Goal: Complete application form

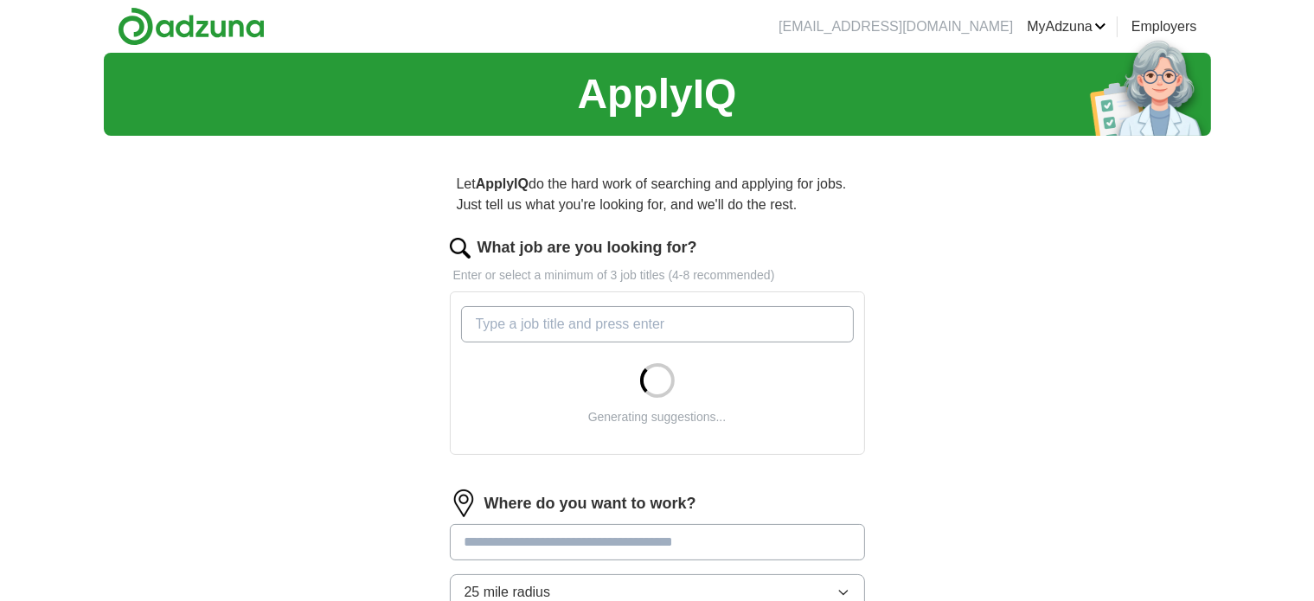
click at [533, 327] on input "What job are you looking for?" at bounding box center [657, 324] width 393 height 36
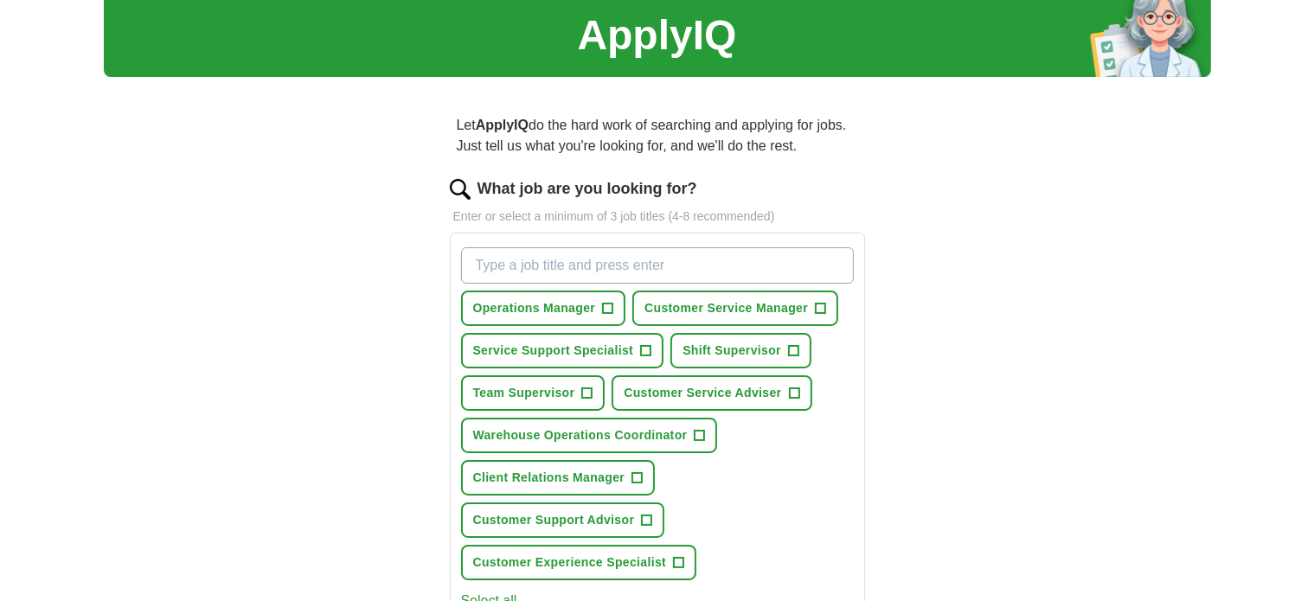
scroll to position [66, 0]
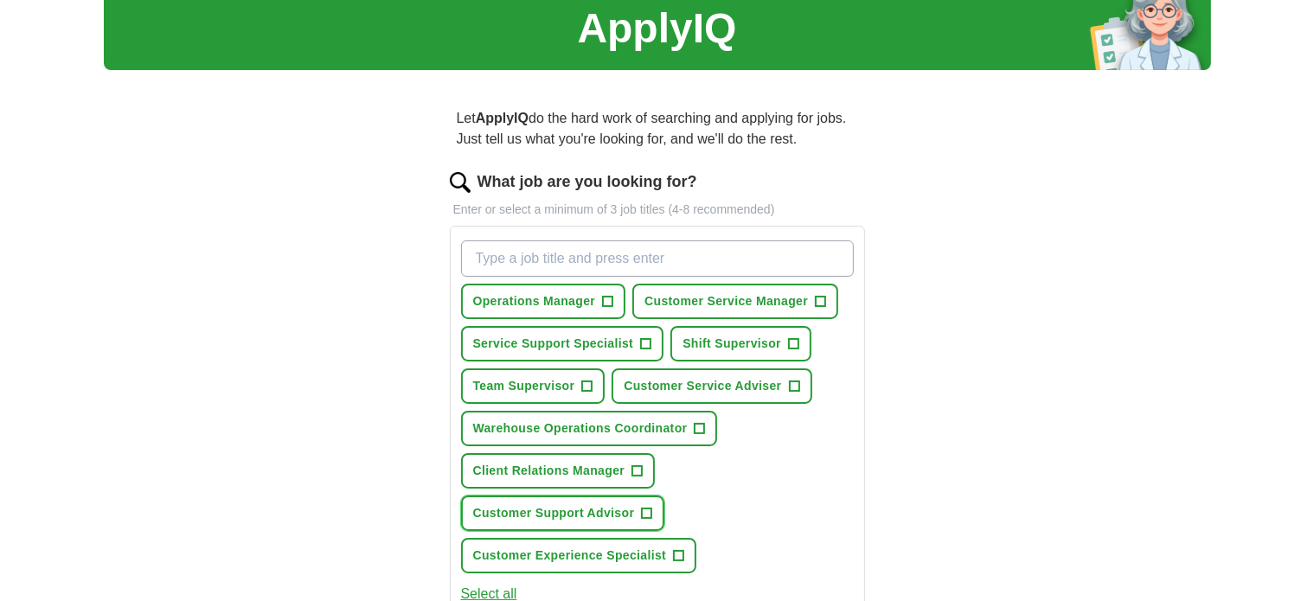
click at [623, 511] on span "Customer Support Advisor" at bounding box center [554, 513] width 162 height 18
click at [664, 554] on span "Customer Experience Specialist" at bounding box center [570, 556] width 194 height 18
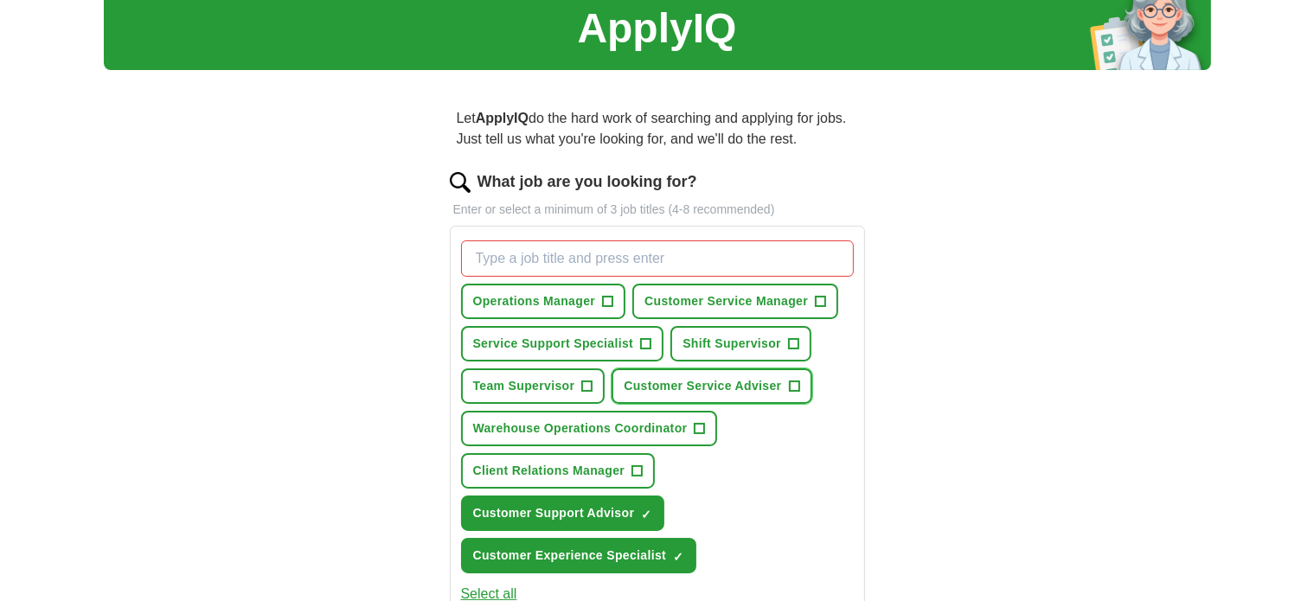
click at [728, 387] on span "Customer Service Adviser" at bounding box center [702, 386] width 157 height 18
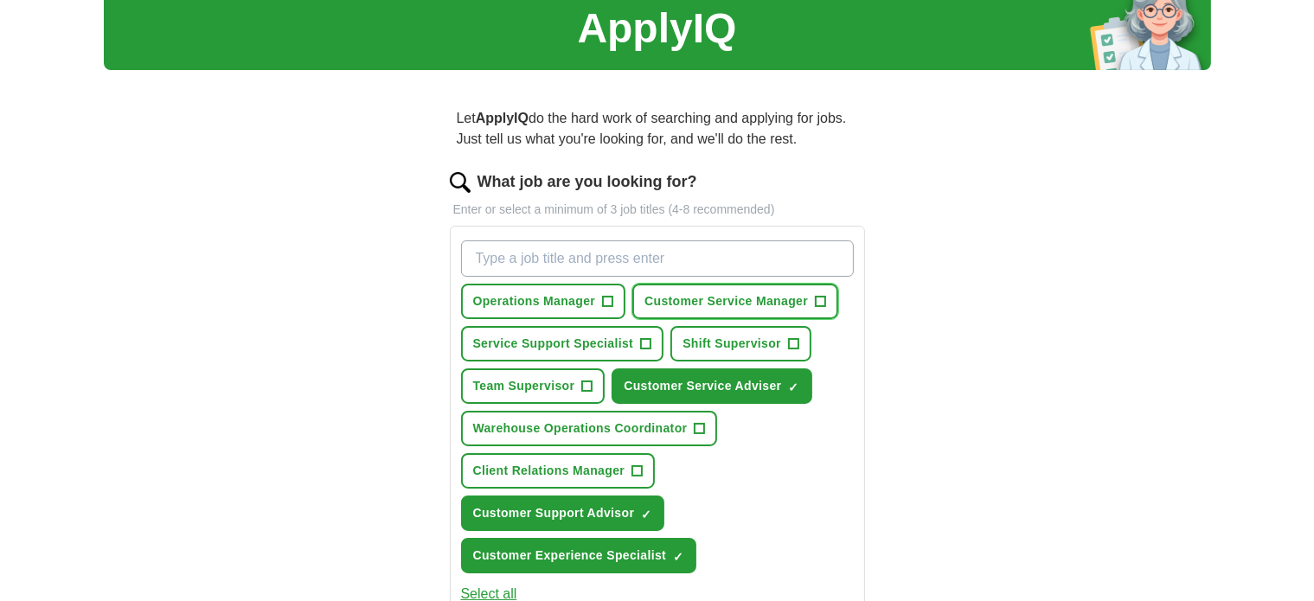
click at [749, 304] on span "Customer Service Manager" at bounding box center [725, 301] width 163 height 18
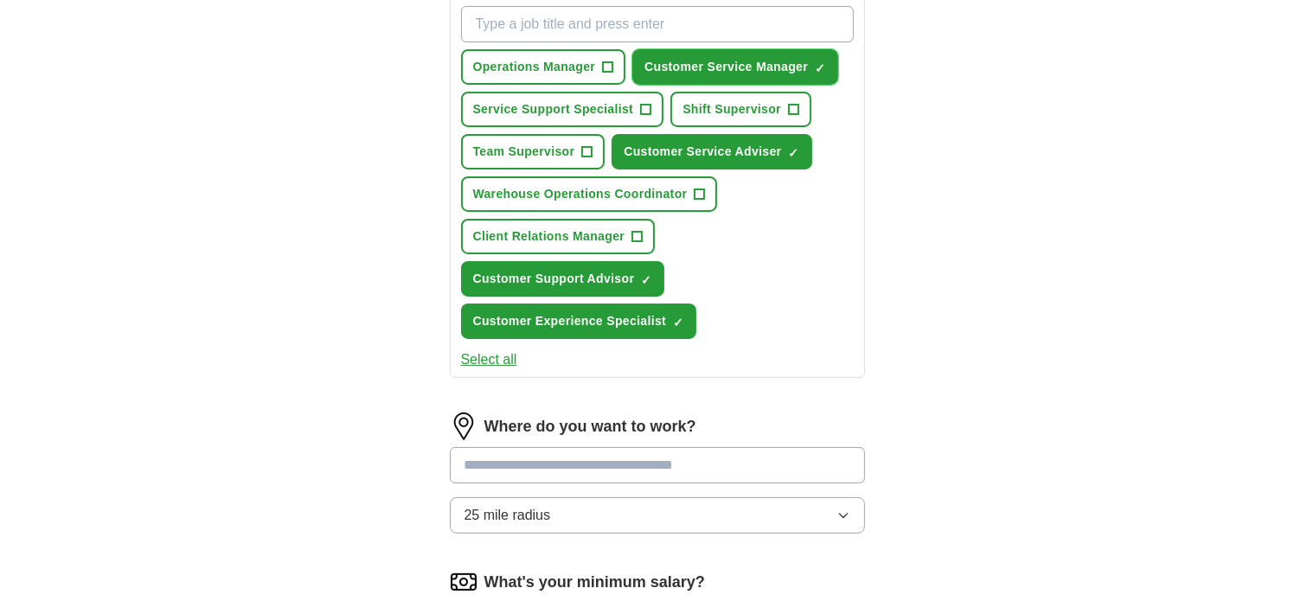
scroll to position [398, 0]
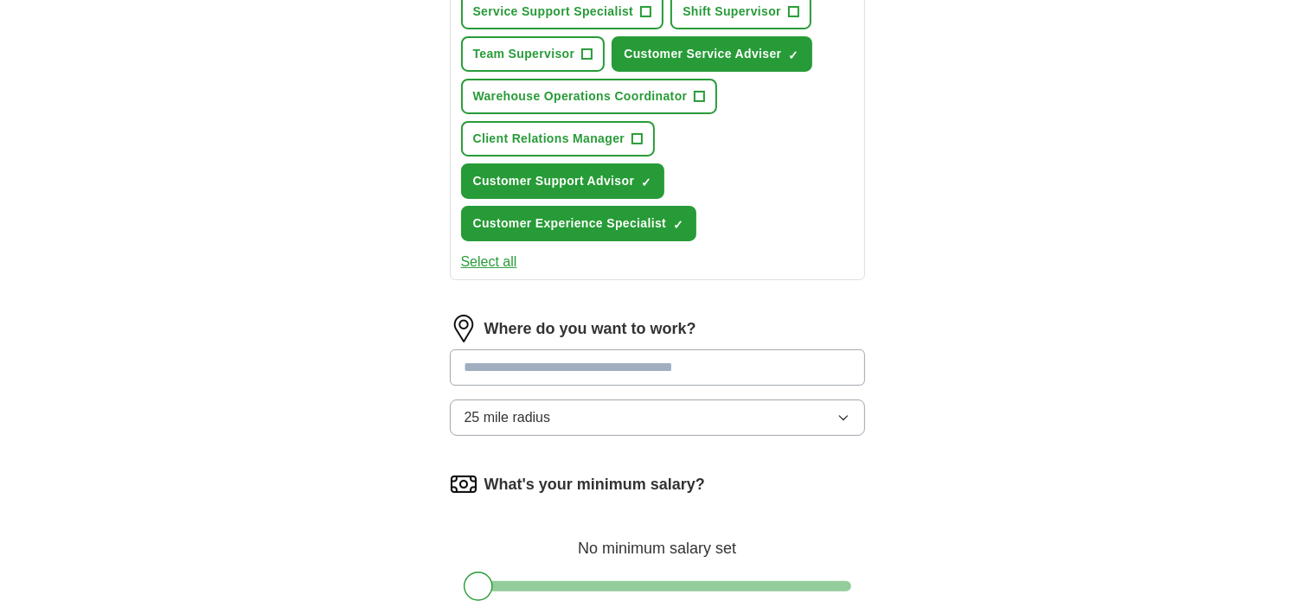
click at [680, 372] on input at bounding box center [657, 367] width 415 height 36
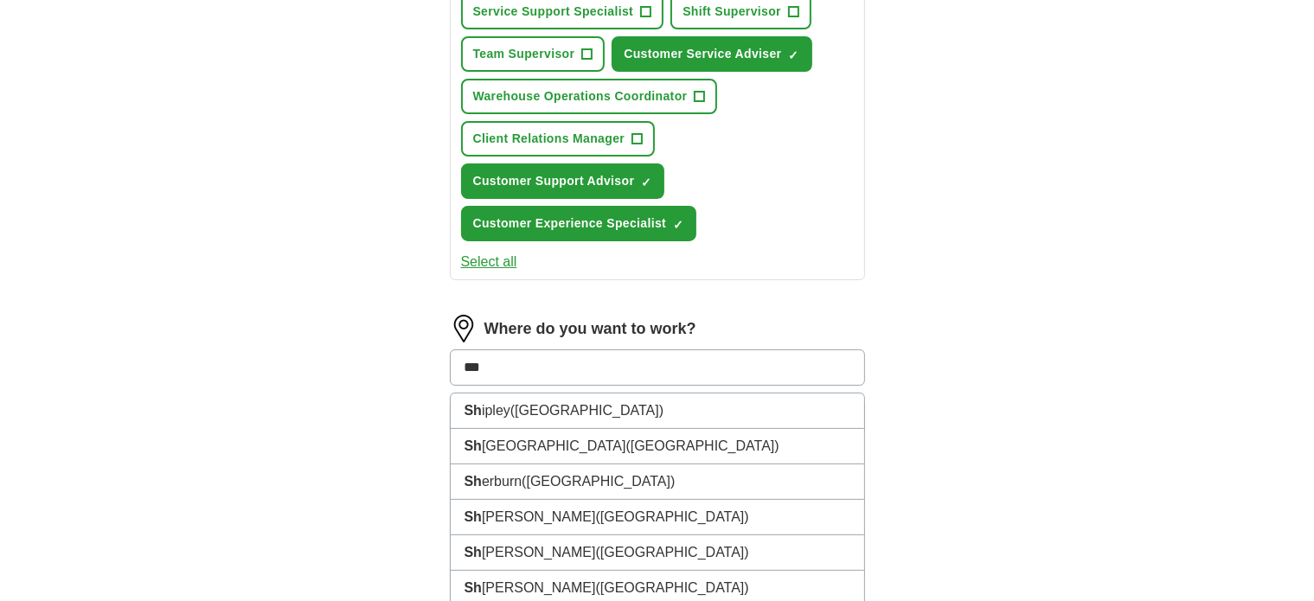
type input "****"
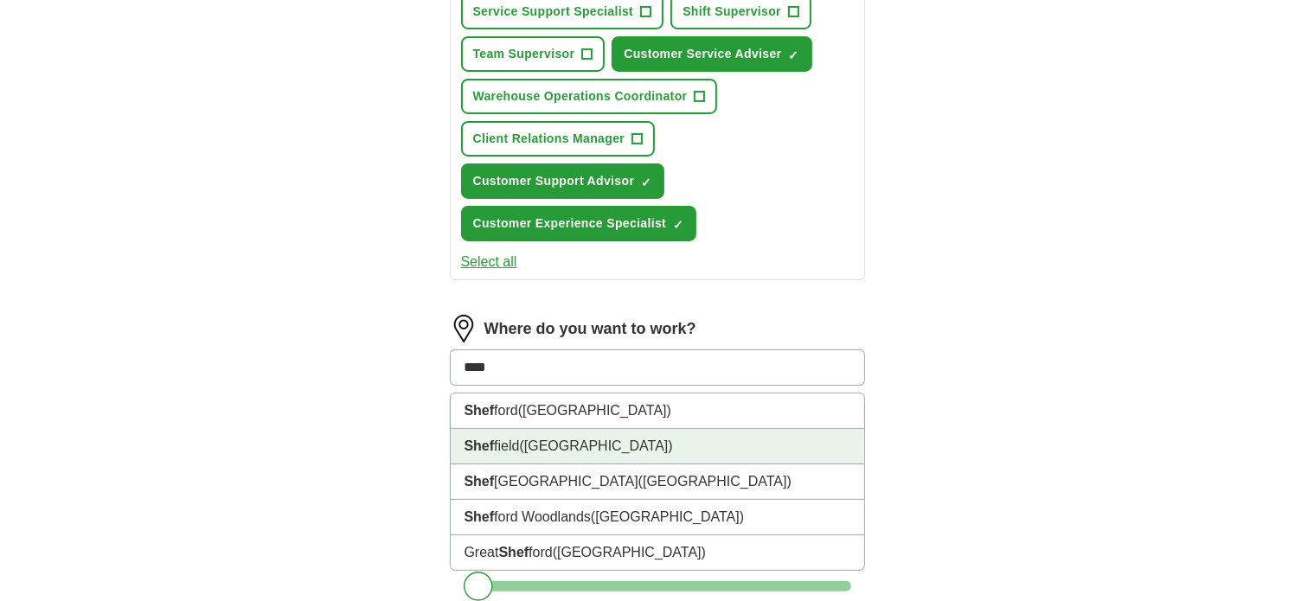
click at [612, 438] on span "([GEOGRAPHIC_DATA])" at bounding box center [596, 445] width 153 height 15
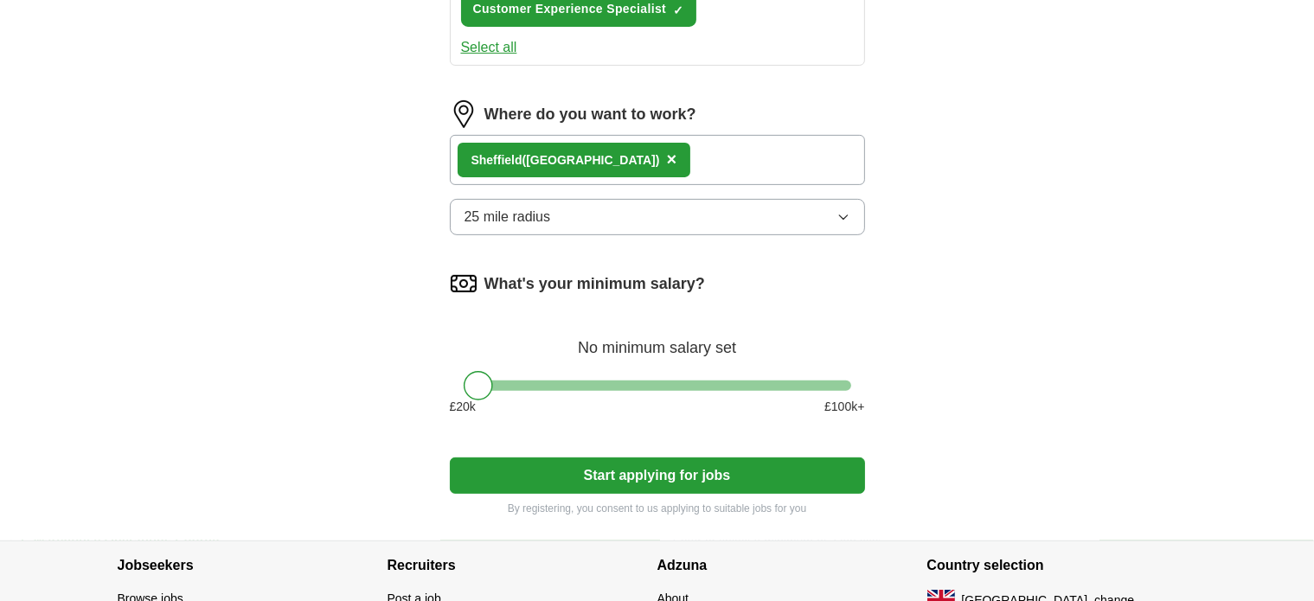
scroll to position [614, 0]
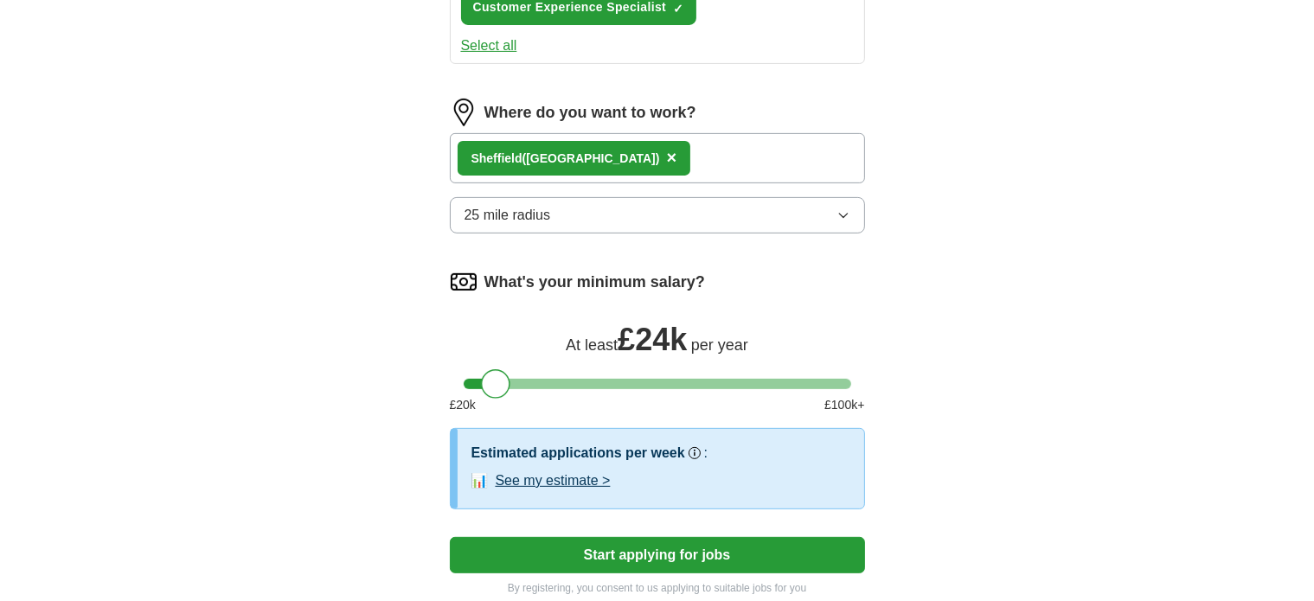
drag, startPoint x: 484, startPoint y: 383, endPoint x: 502, endPoint y: 381, distance: 18.3
click at [502, 381] on div at bounding box center [495, 383] width 29 height 29
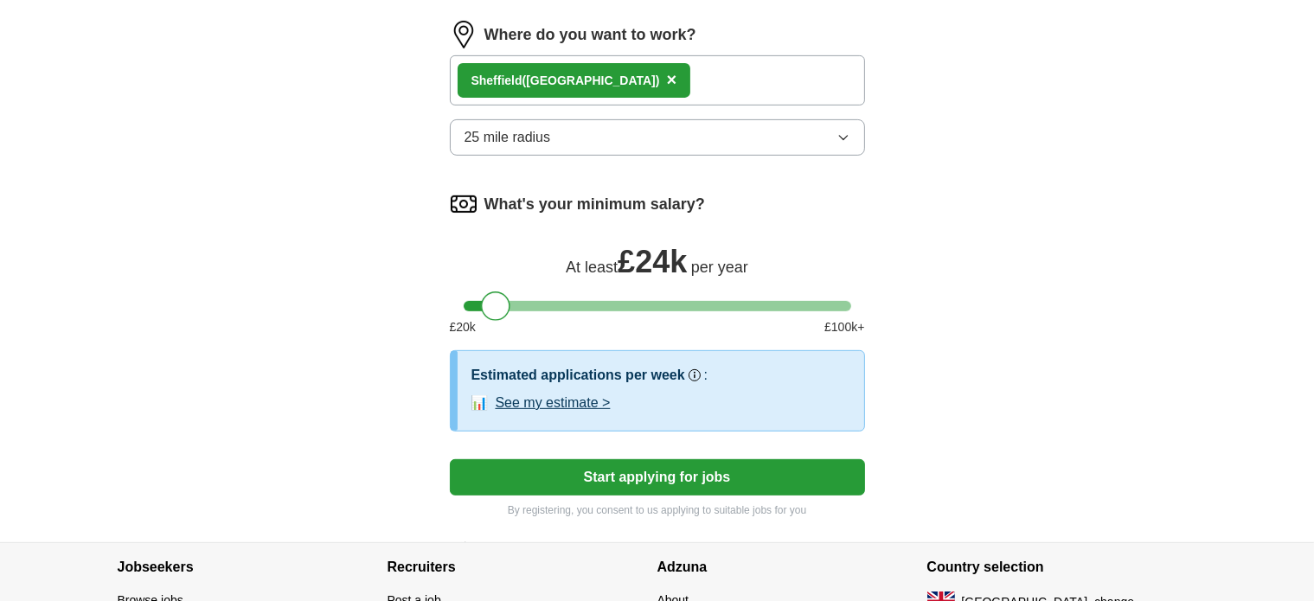
scroll to position [694, 0]
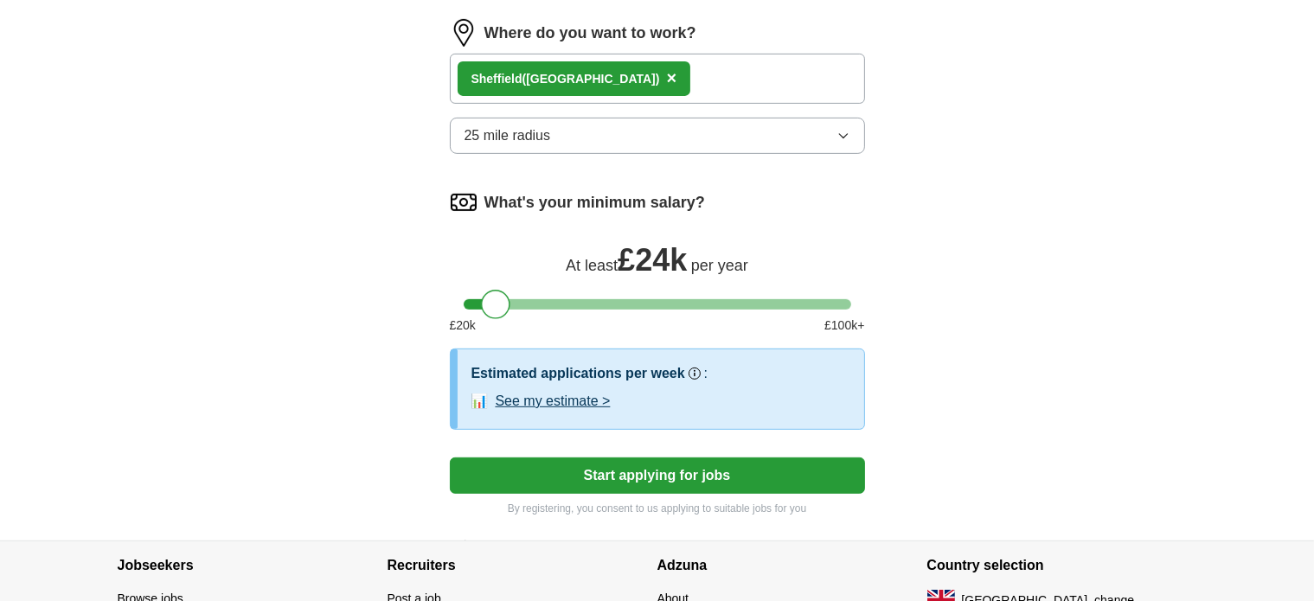
click at [518, 391] on button "See my estimate >" at bounding box center [553, 401] width 115 height 21
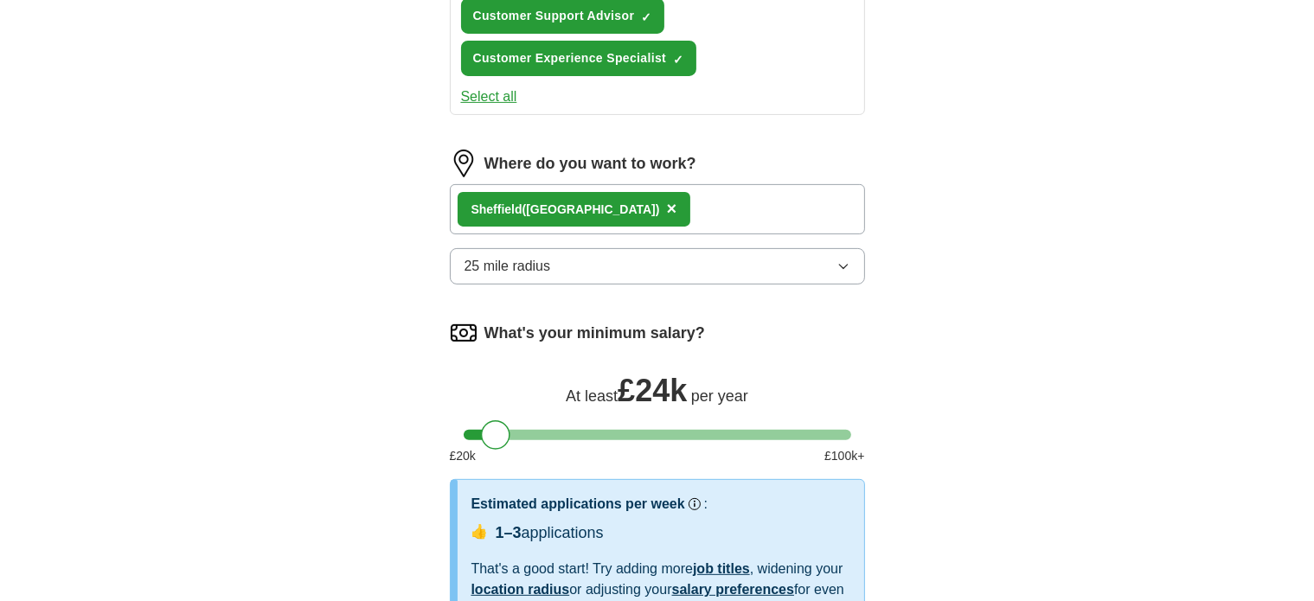
scroll to position [564, 0]
click at [505, 258] on span "25 mile radius" at bounding box center [507, 265] width 86 height 21
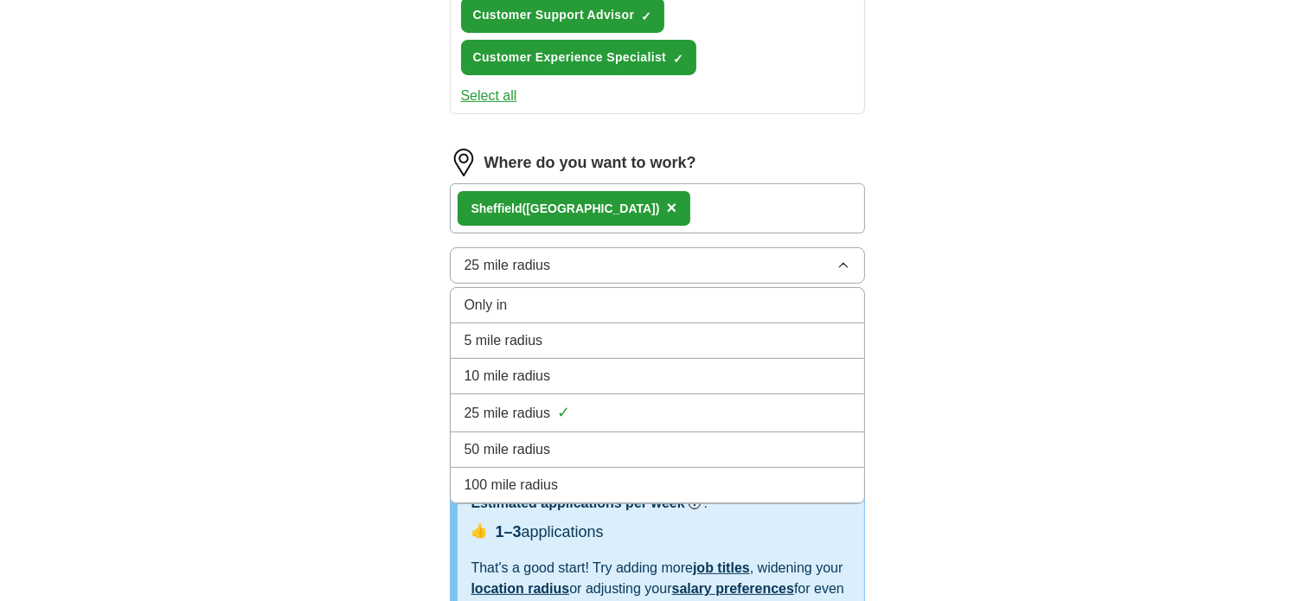
click at [557, 439] on div "50 mile radius" at bounding box center [657, 449] width 386 height 21
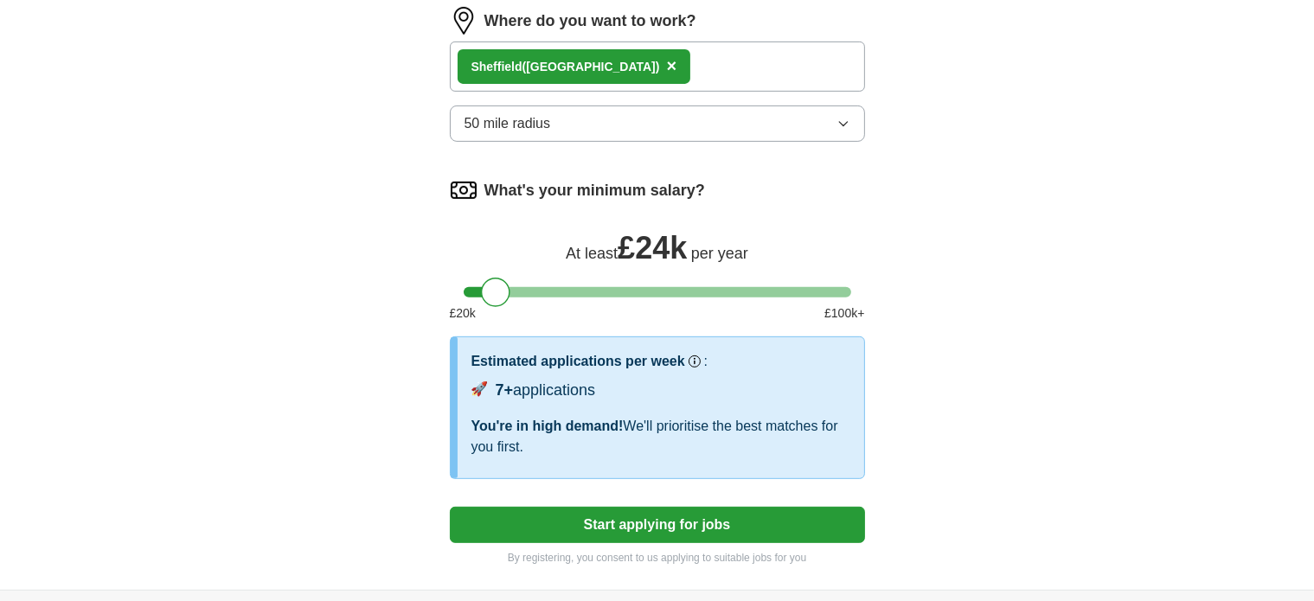
scroll to position [707, 0]
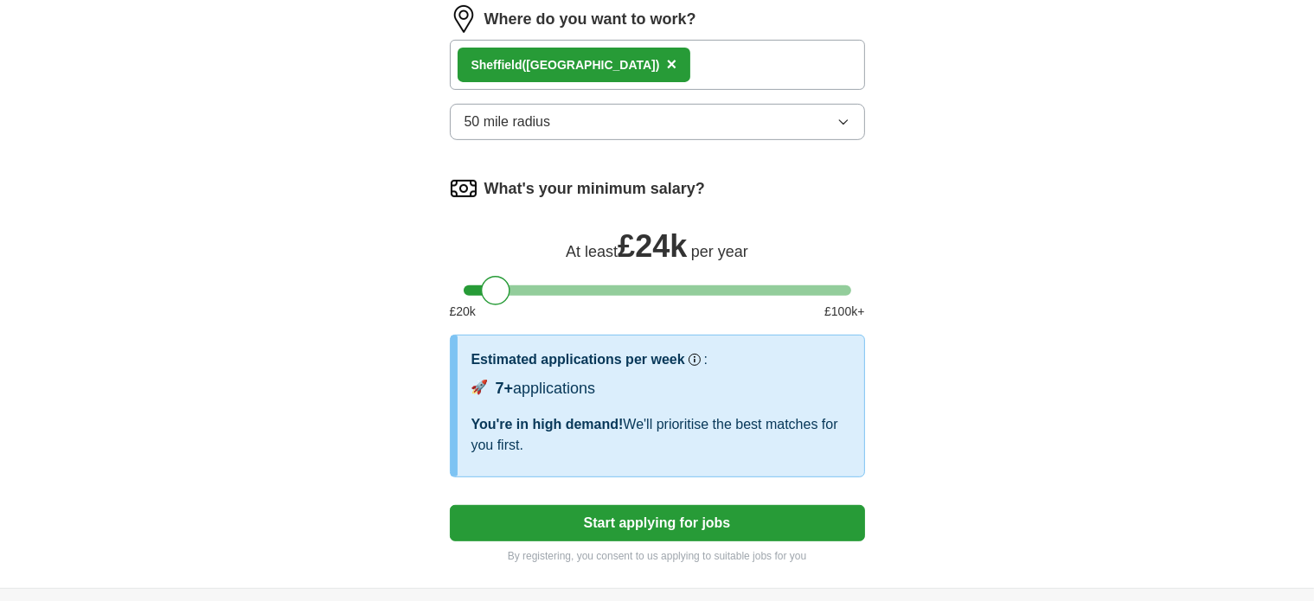
click at [523, 505] on button "Start applying for jobs" at bounding box center [657, 523] width 415 height 36
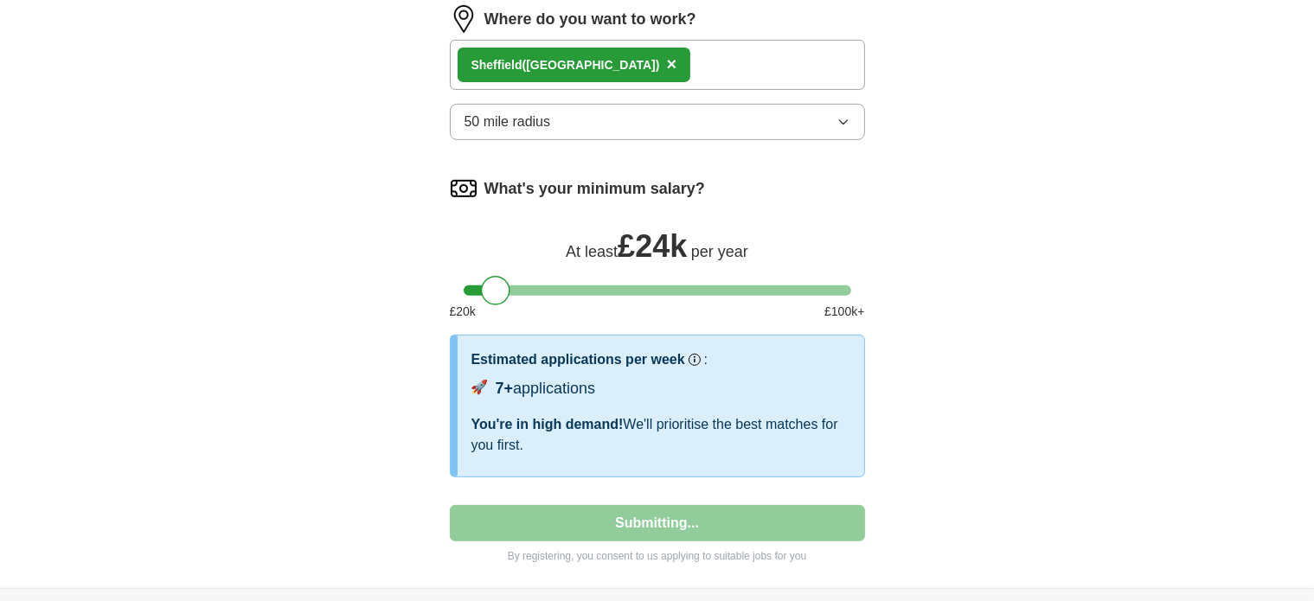
select select "**"
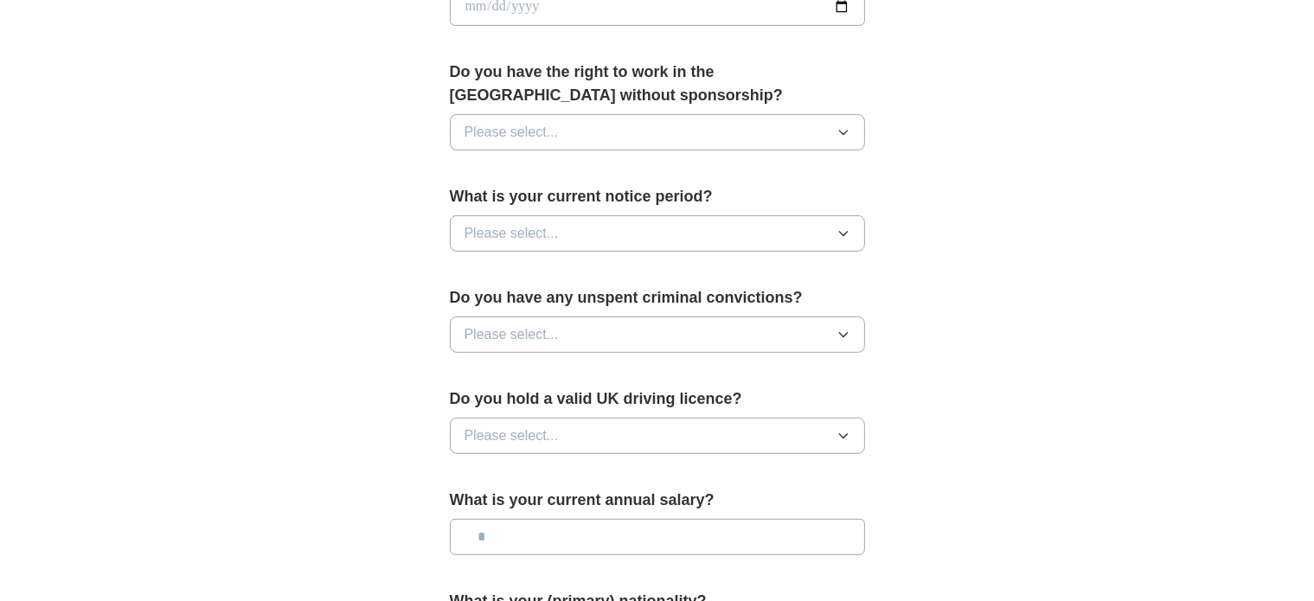
scroll to position [851, 0]
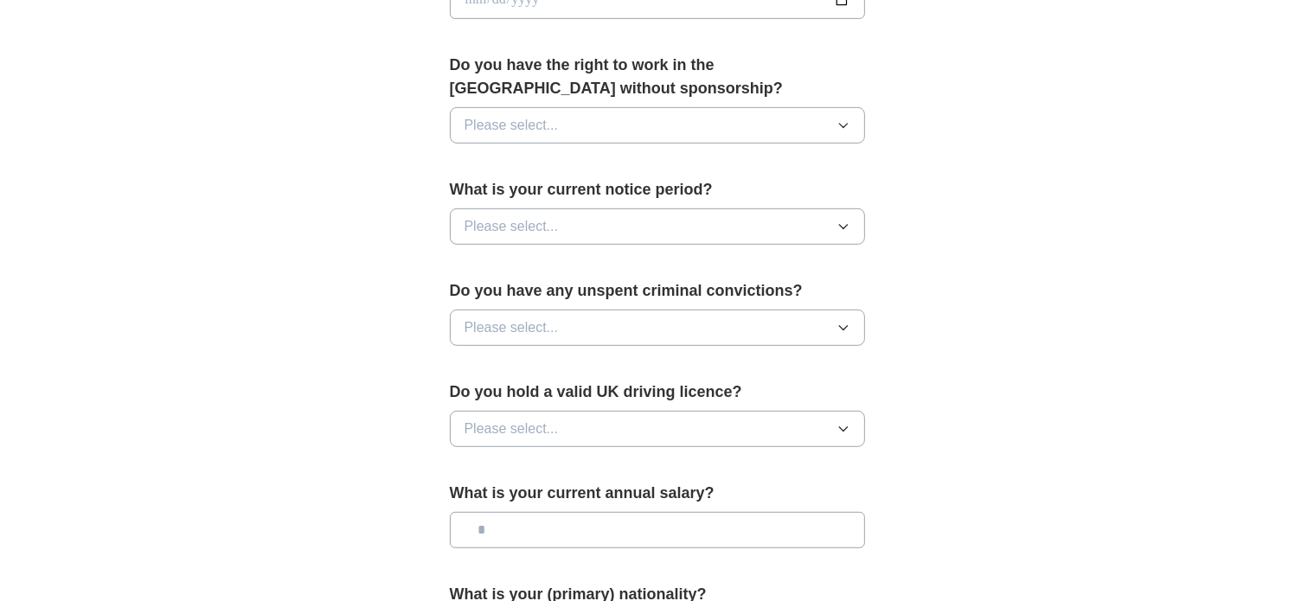
click at [522, 317] on span "Please select..." at bounding box center [511, 327] width 94 height 21
click at [573, 386] on li "No" at bounding box center [657, 403] width 413 height 35
click at [557, 227] on span "Please select..." at bounding box center [511, 226] width 94 height 21
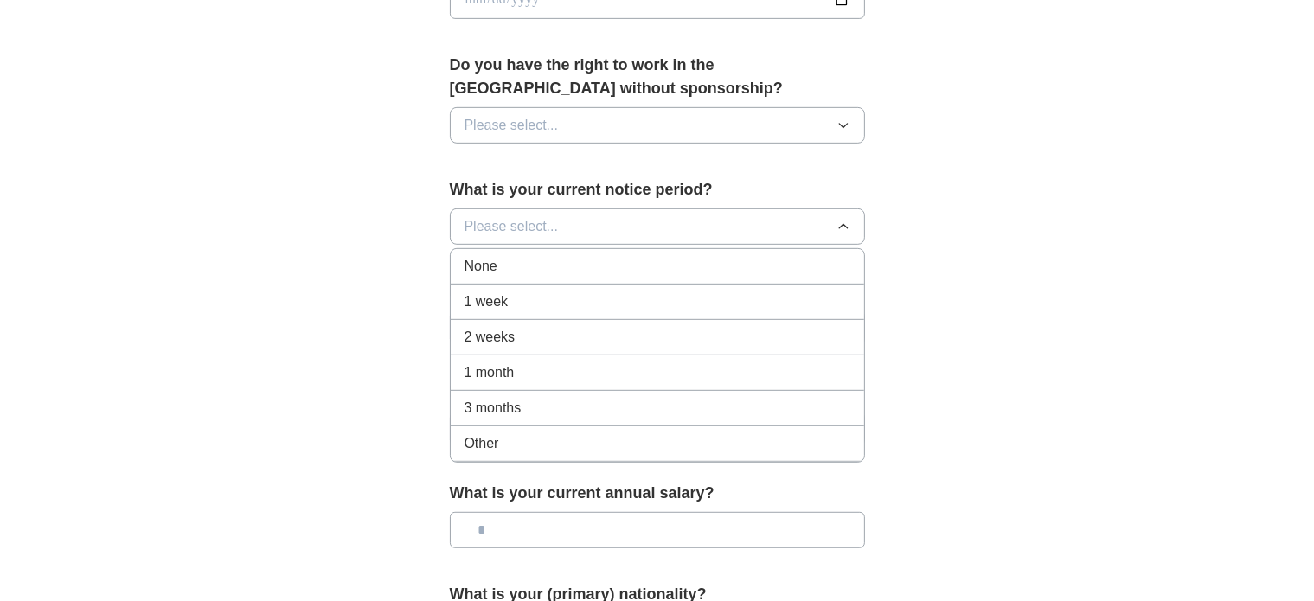
click at [576, 291] on div "1 week" at bounding box center [657, 301] width 386 height 21
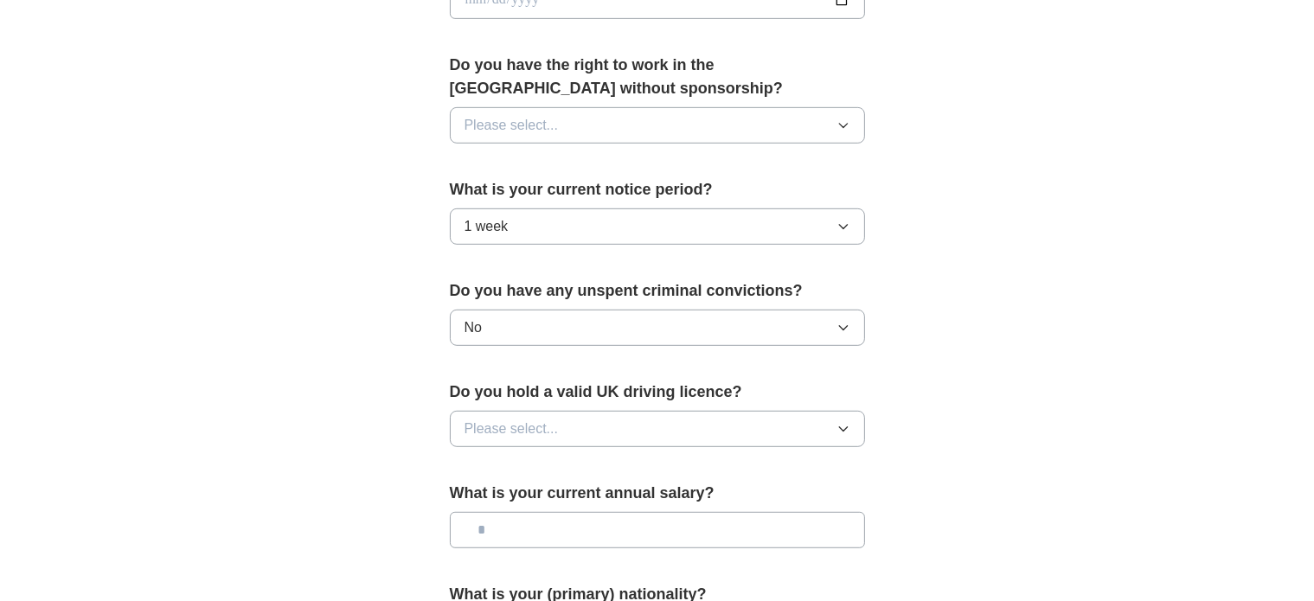
click at [631, 117] on button "Please select..." at bounding box center [657, 125] width 415 height 36
click at [615, 156] on div "Yes" at bounding box center [657, 165] width 386 height 21
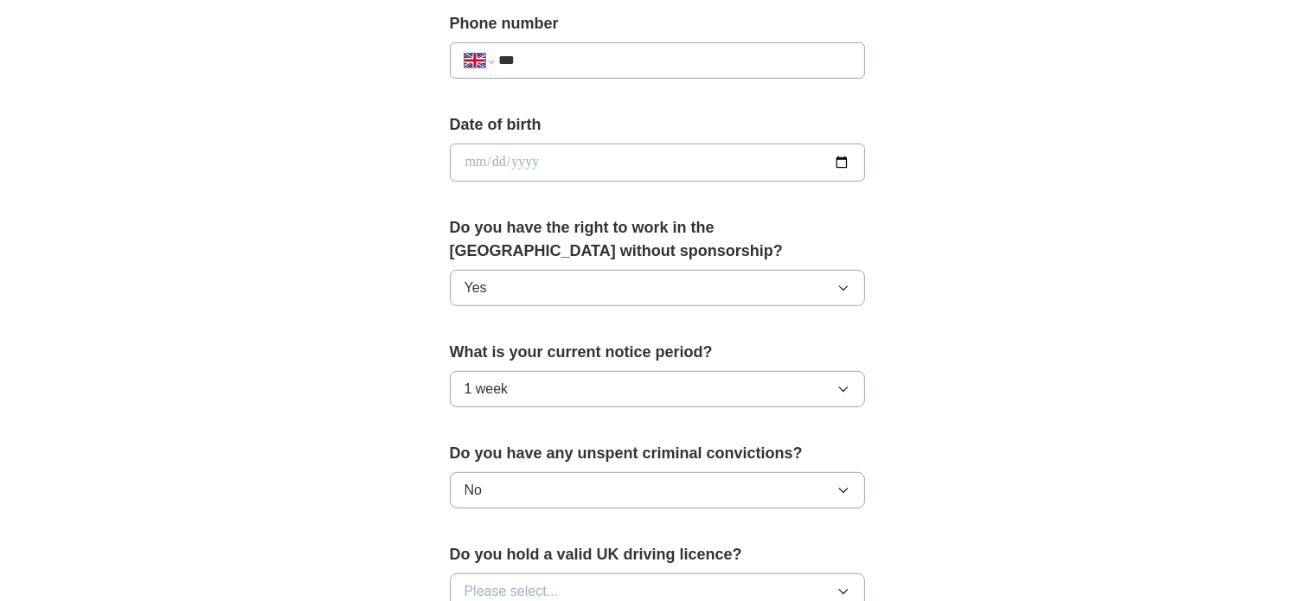
scroll to position [635, 0]
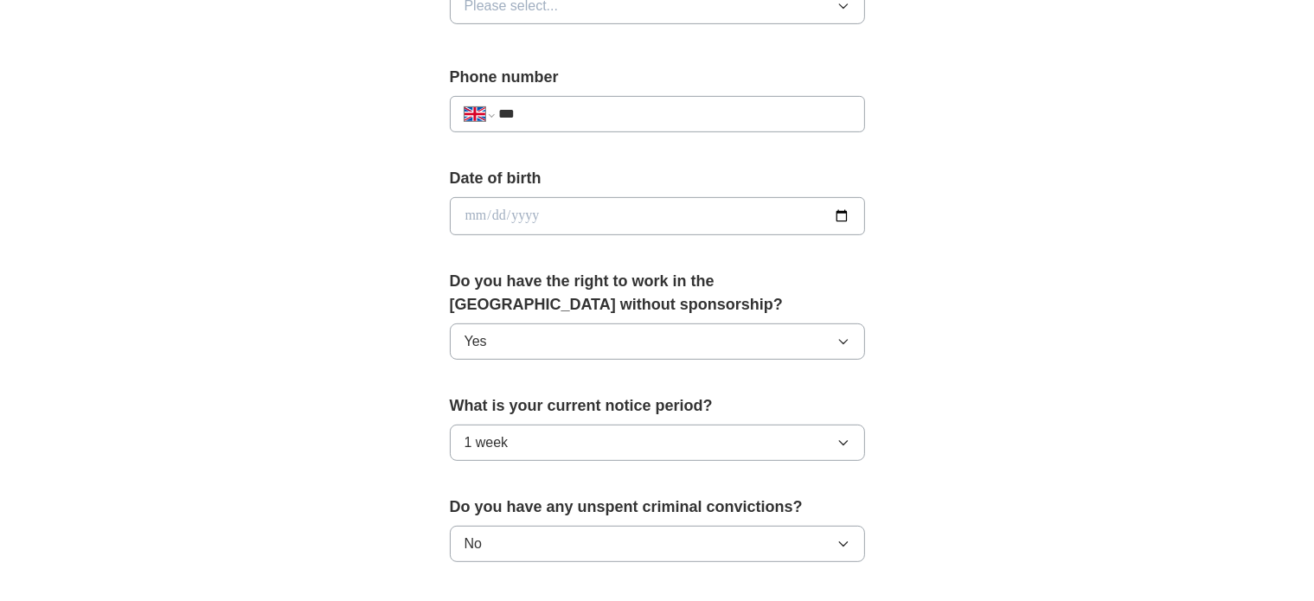
click at [586, 225] on input "date" at bounding box center [657, 216] width 415 height 38
type input "**********"
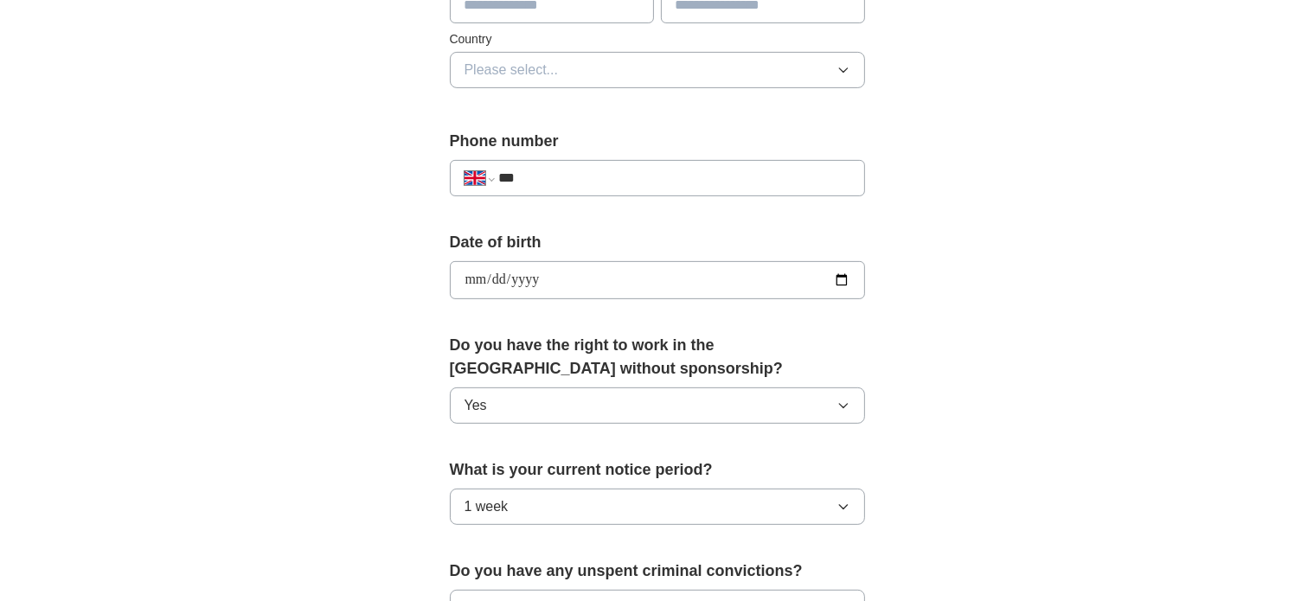
scroll to position [566, 0]
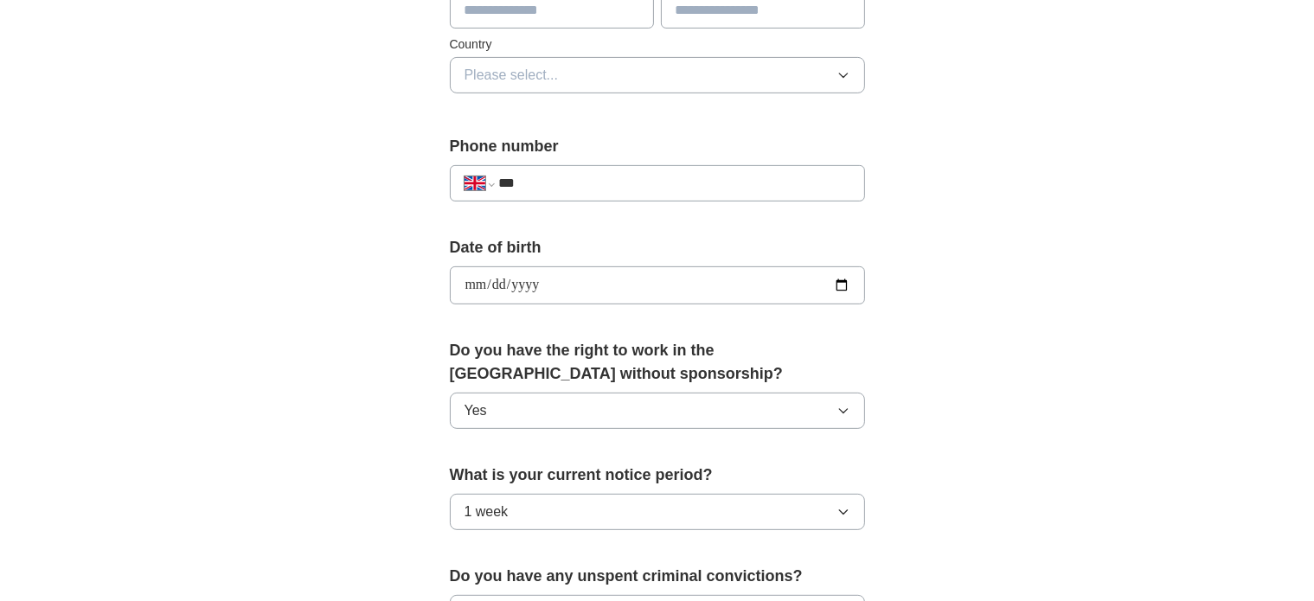
click at [609, 189] on input "***" at bounding box center [673, 183] width 351 height 21
type input "**********"
type input "*********"
type input "**********"
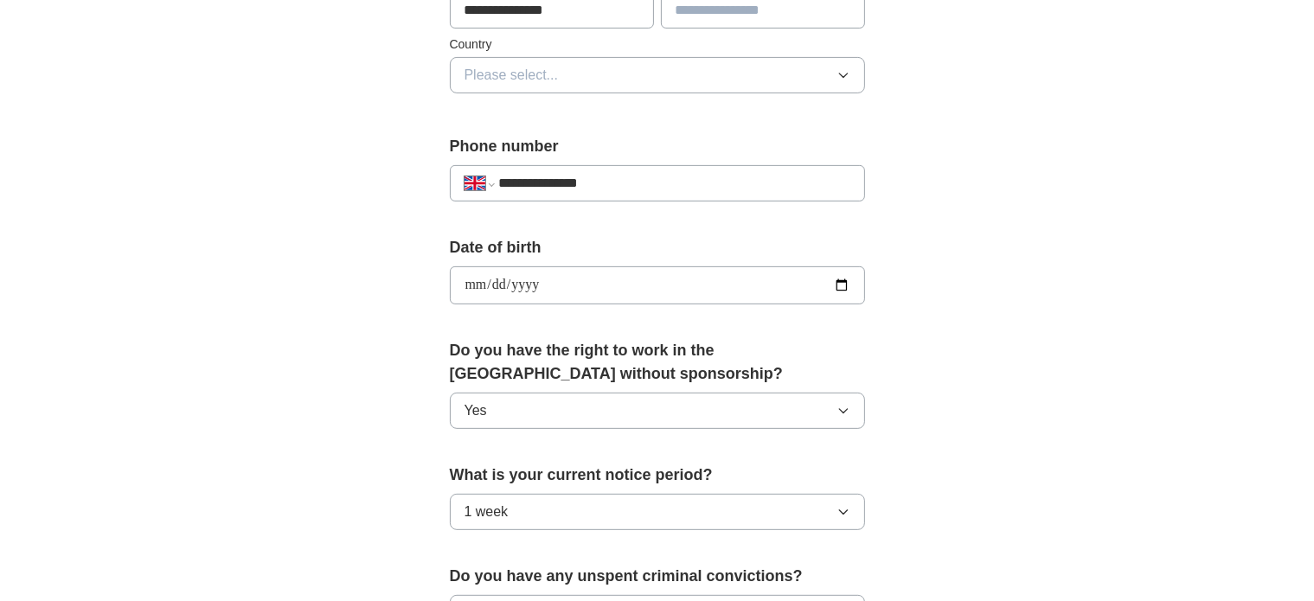
type input "******"
click at [529, 74] on span "Please select..." at bounding box center [511, 77] width 94 height 21
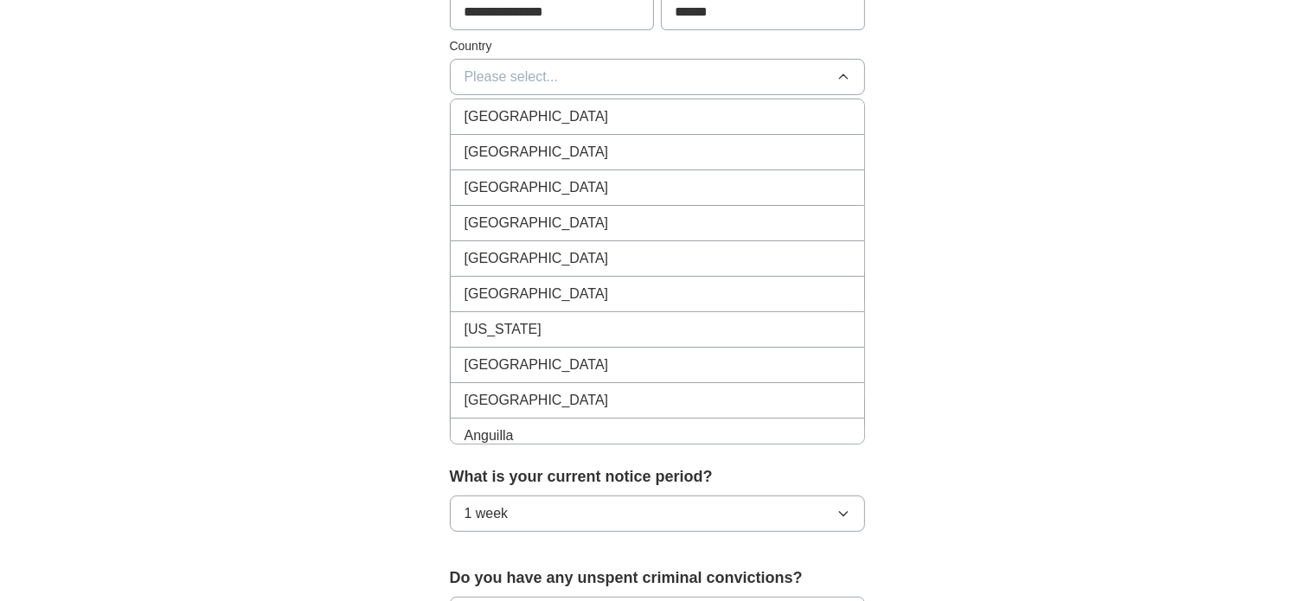
click at [550, 118] on span "[GEOGRAPHIC_DATA]" at bounding box center [536, 116] width 144 height 21
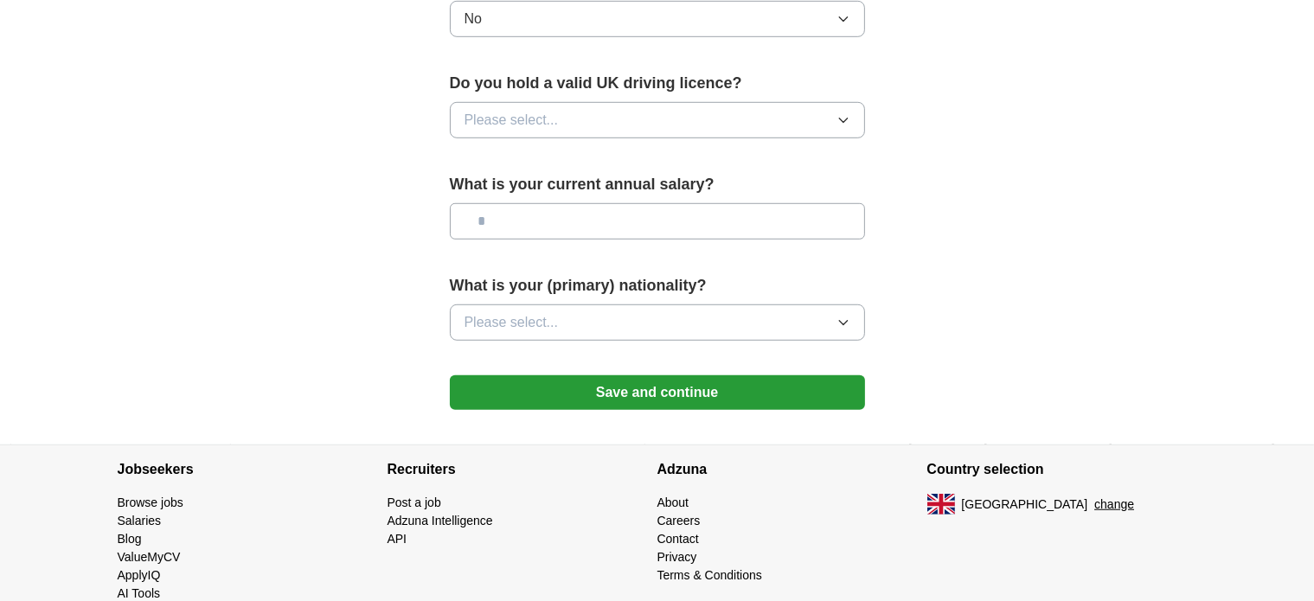
scroll to position [1169, 0]
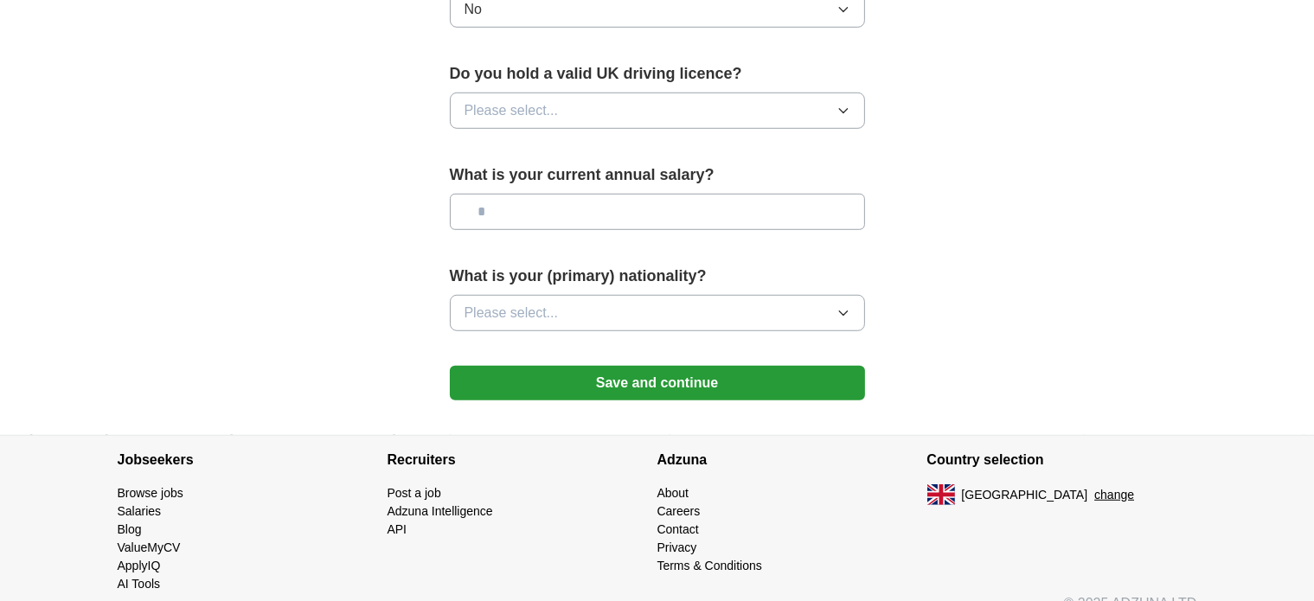
click at [544, 310] on span "Please select..." at bounding box center [511, 313] width 94 height 21
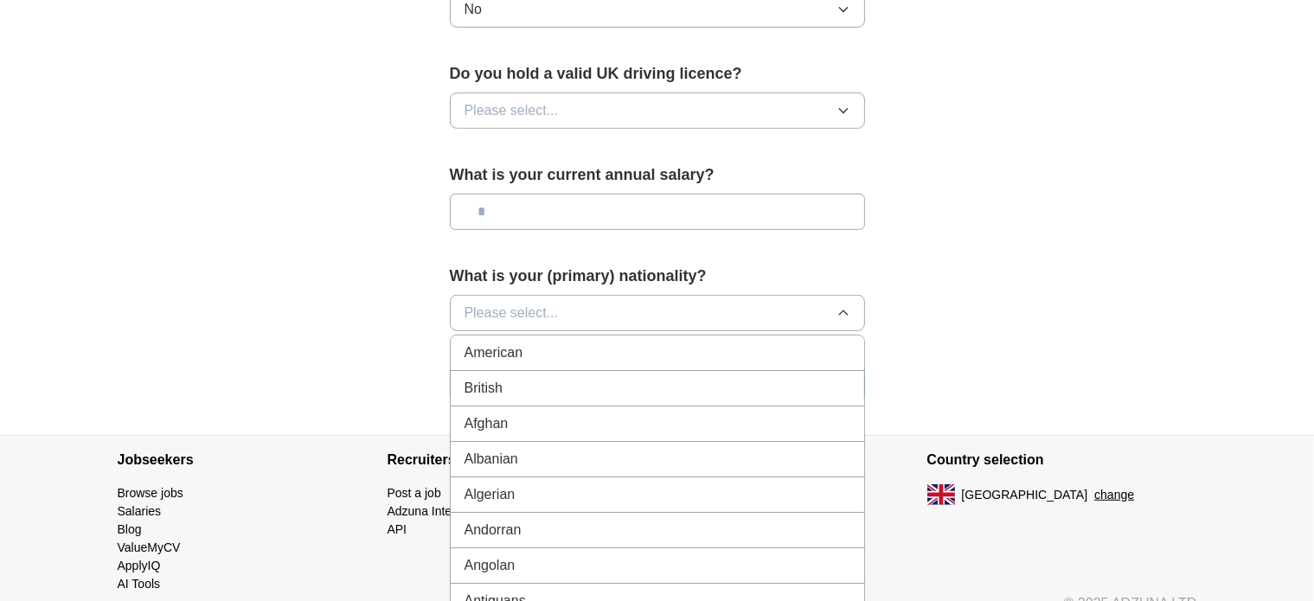
click at [522, 385] on div "British" at bounding box center [657, 388] width 386 height 21
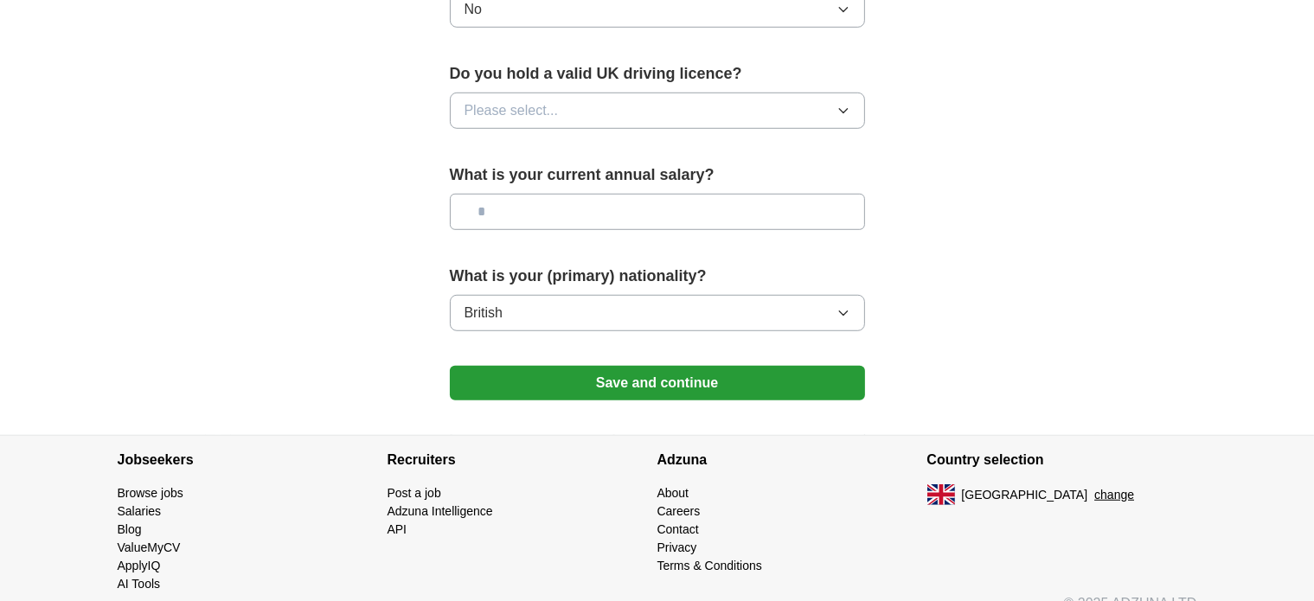
click at [536, 211] on input "text" at bounding box center [657, 212] width 415 height 36
click at [557, 105] on span "Please select..." at bounding box center [511, 110] width 94 height 21
click at [549, 176] on div "No" at bounding box center [657, 186] width 386 height 21
click at [566, 212] on input "text" at bounding box center [657, 212] width 415 height 36
type input "*******"
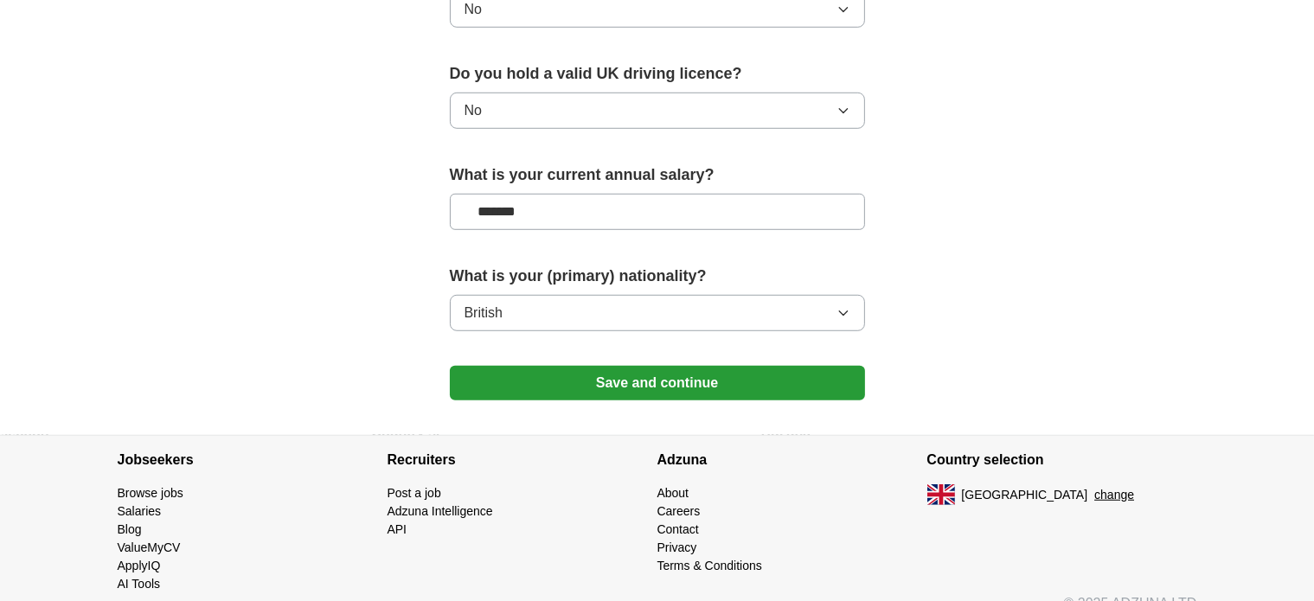
click at [588, 368] on button "Save and continue" at bounding box center [657, 383] width 415 height 35
